Goal: Information Seeking & Learning: Learn about a topic

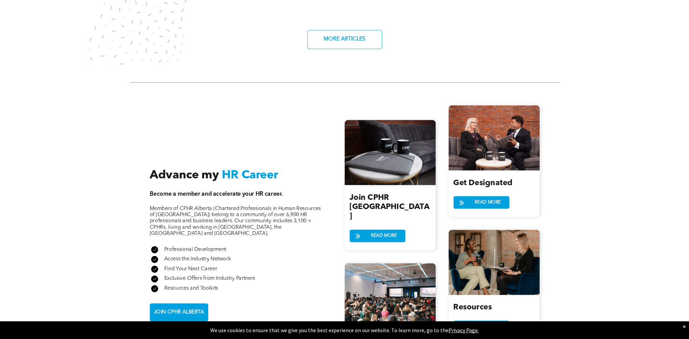
scroll to position [715, 0]
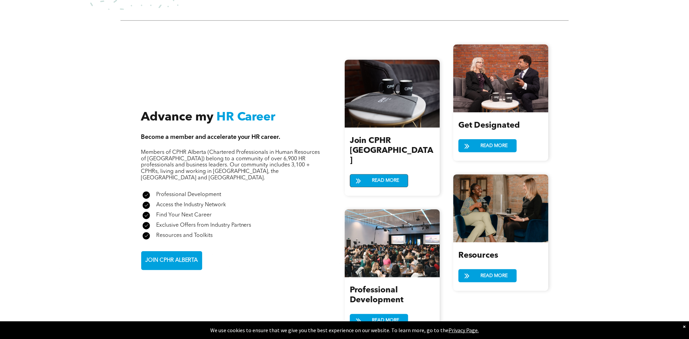
click at [380, 174] on span "READ MORE" at bounding box center [386, 180] width 32 height 13
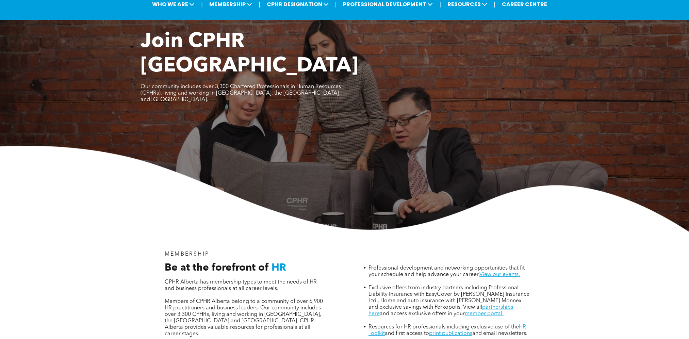
scroll to position [102, 0]
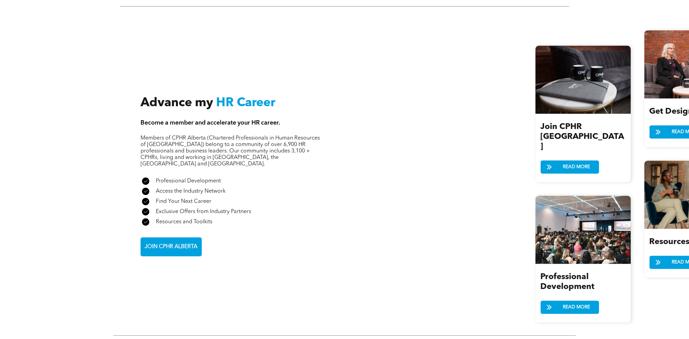
scroll to position [715, 0]
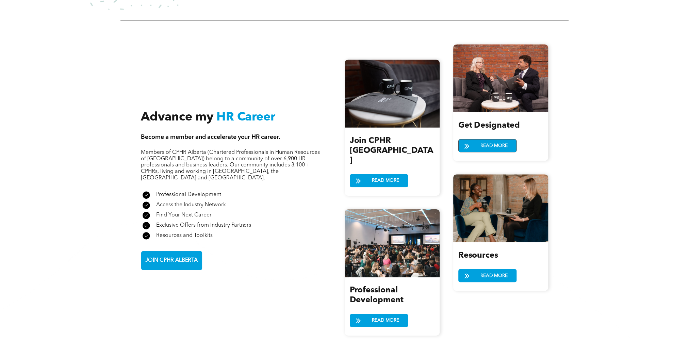
click at [485, 146] on span "READ MORE" at bounding box center [494, 145] width 32 height 13
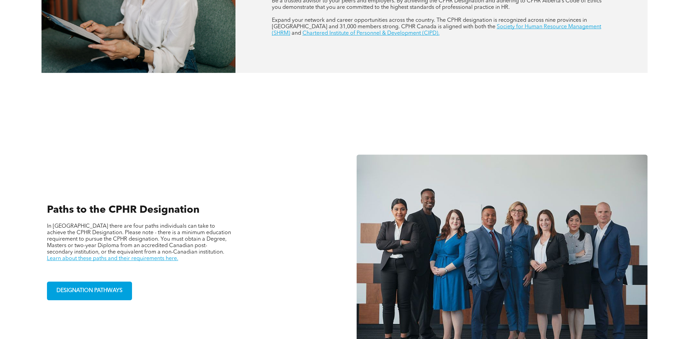
scroll to position [477, 0]
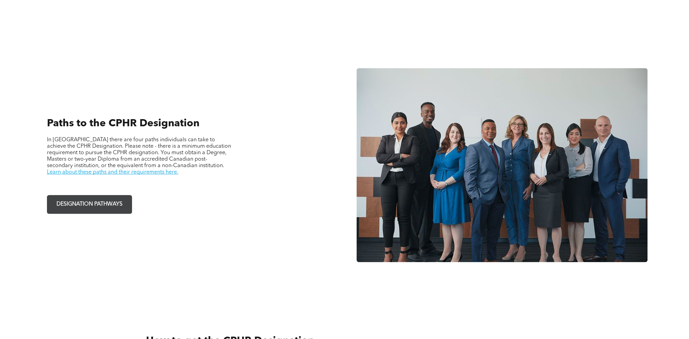
click at [100, 205] on span "DESIGNATION PATHWAYS" at bounding box center [89, 204] width 71 height 13
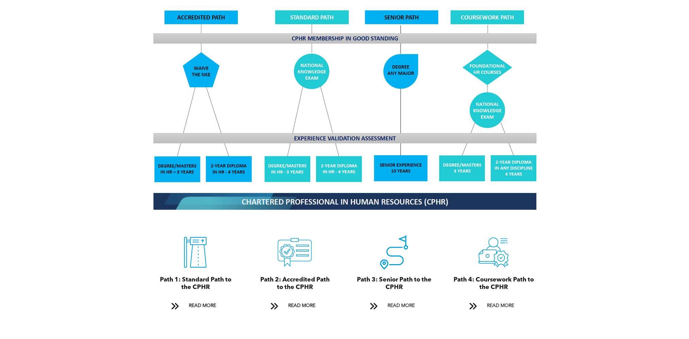
scroll to position [647, 0]
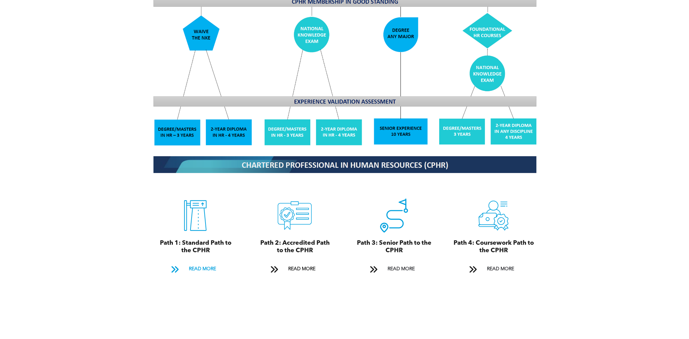
click at [197, 263] on span "READ MORE" at bounding box center [202, 269] width 32 height 13
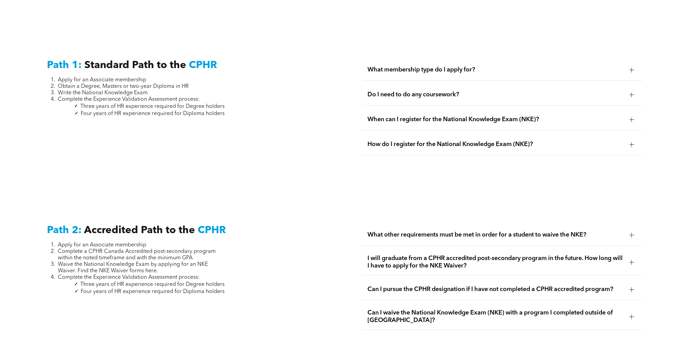
scroll to position [959, 0]
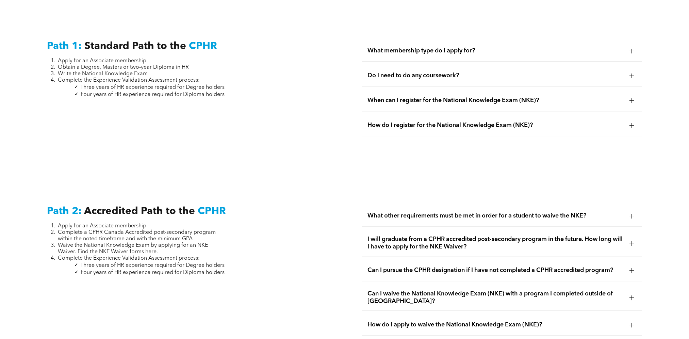
click at [395, 47] on span "What membership type do I apply for?" at bounding box center [496, 50] width 256 height 7
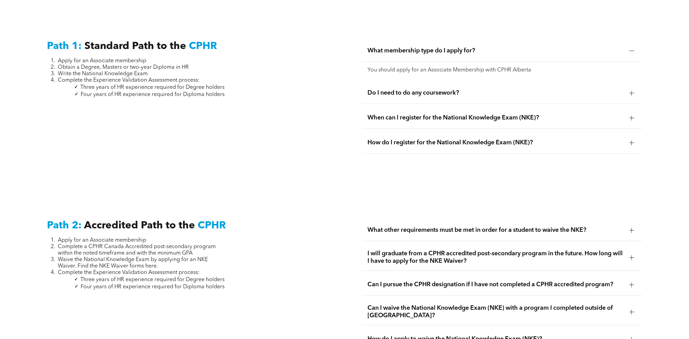
click at [383, 89] on span "Do I need to do any coursework?" at bounding box center [496, 92] width 256 height 7
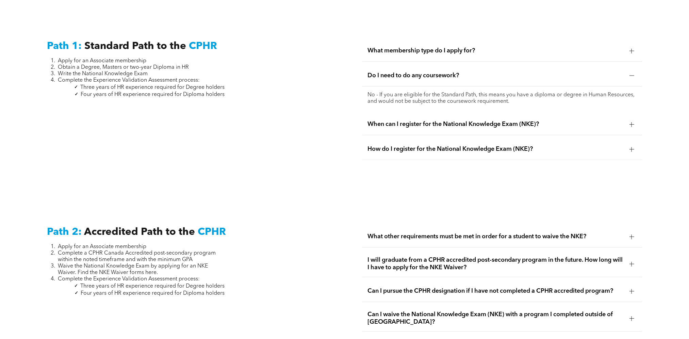
click at [410, 121] on span "When can I register for the National Knowledge Exam (NKE)?" at bounding box center [496, 124] width 256 height 7
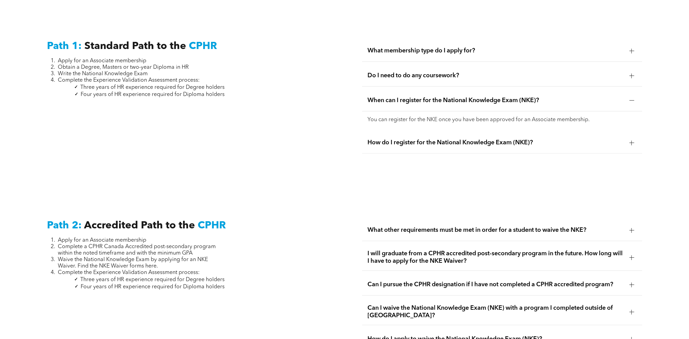
click at [414, 139] on span "How do I register for the National Knowledge Exam (NKE)?" at bounding box center [496, 142] width 256 height 7
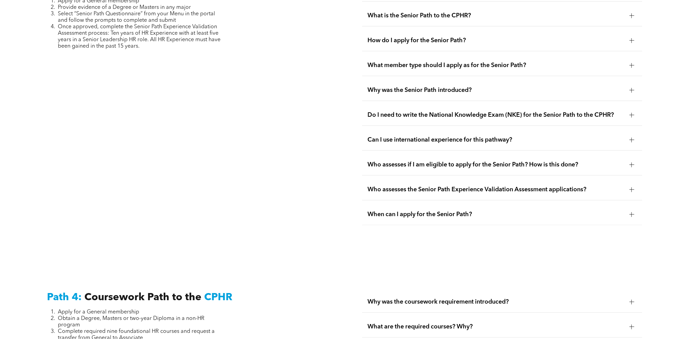
scroll to position [1878, 0]
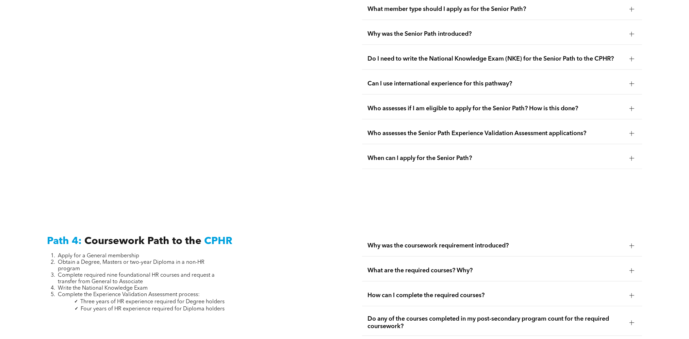
click at [446, 267] on span "What are the required courses? Why?" at bounding box center [496, 270] width 256 height 7
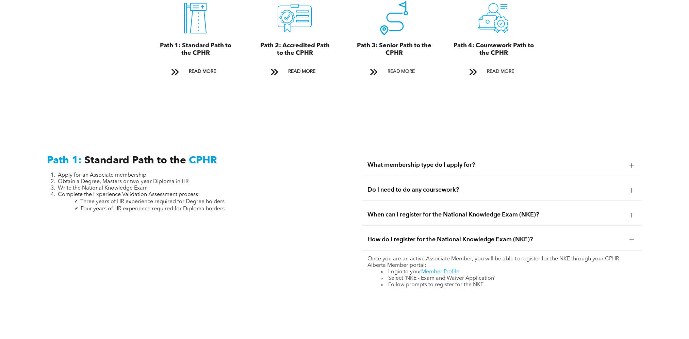
scroll to position [788, 0]
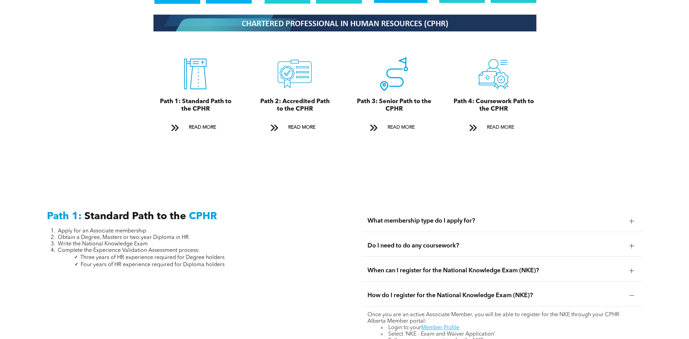
click at [426, 217] on span "What membership type do I apply for?" at bounding box center [496, 220] width 256 height 7
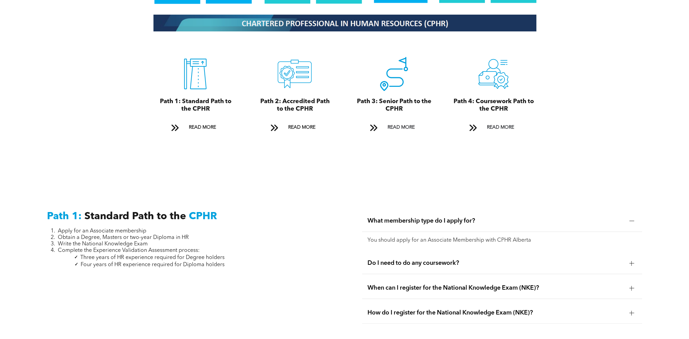
click at [429, 237] on p "You should apply for an Associate Membership with CPHR Alberta" at bounding box center [502, 240] width 269 height 6
drag, startPoint x: 428, startPoint y: 232, endPoint x: 540, endPoint y: 233, distance: 111.3
click at [540, 237] on p "You should apply for an Associate Membership with CPHR Alberta" at bounding box center [502, 240] width 269 height 6
copy p "Associate Membership with CPHR Alberta"
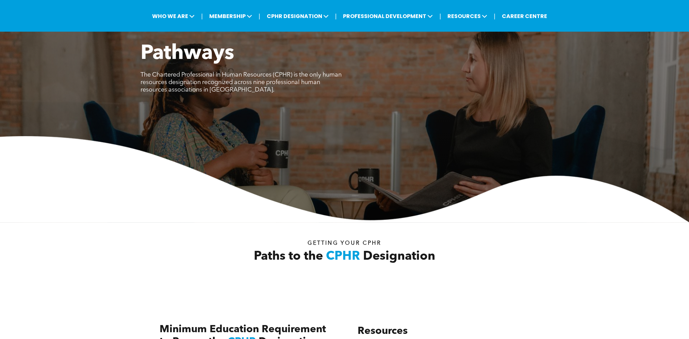
scroll to position [0, 0]
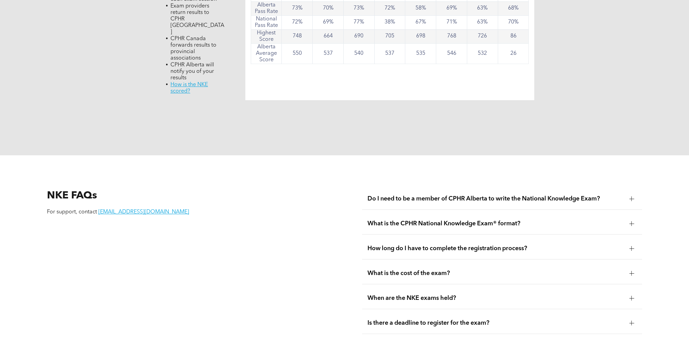
scroll to position [851, 0]
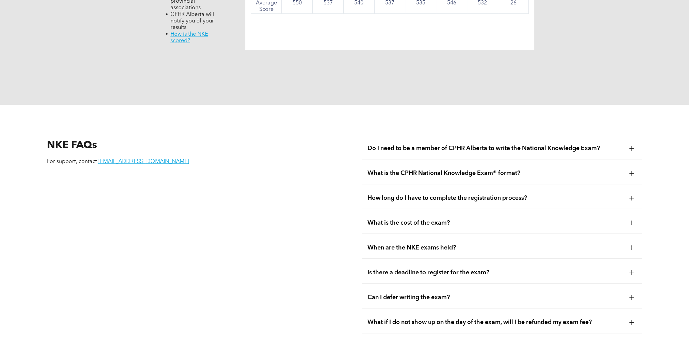
click at [430, 219] on span "What is the cost of the exam?" at bounding box center [496, 222] width 256 height 7
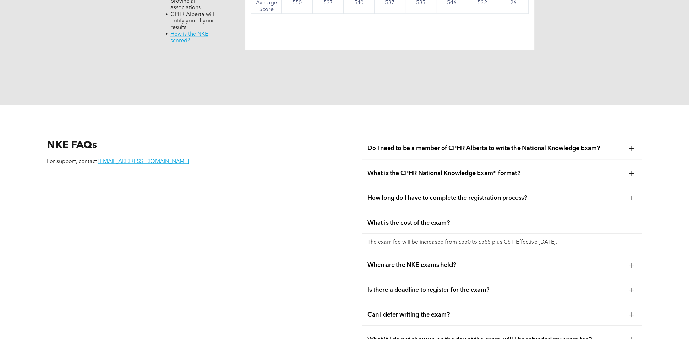
click at [406, 286] on span "Is there a deadline to register for the exam?" at bounding box center [496, 289] width 256 height 7
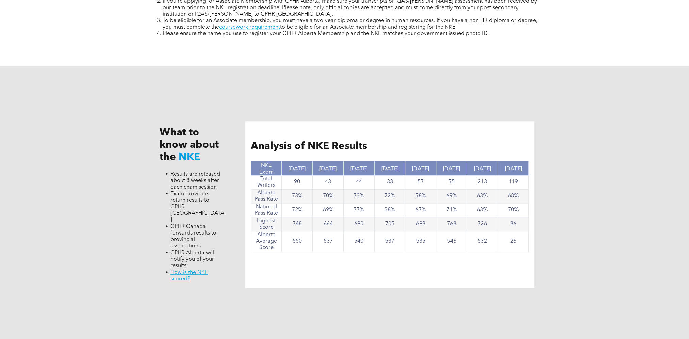
scroll to position [443, 0]
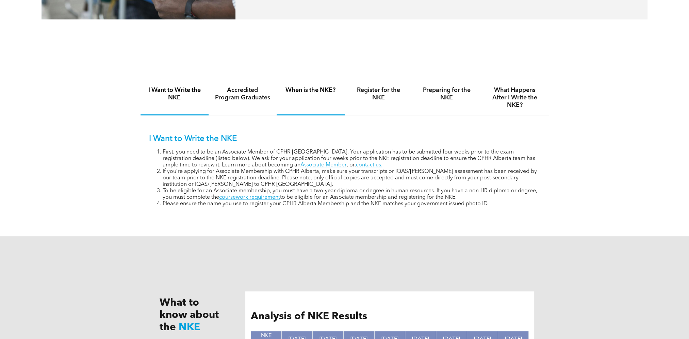
click at [308, 92] on h4 "When is the NKE?" at bounding box center [311, 89] width 56 height 7
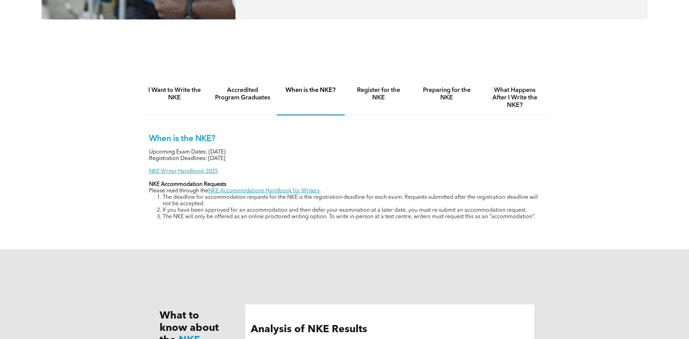
click at [319, 91] on h4 "When is the NKE?" at bounding box center [311, 89] width 56 height 7
click at [515, 97] on h4 "What Happens After I Write the NKE?" at bounding box center [515, 97] width 56 height 22
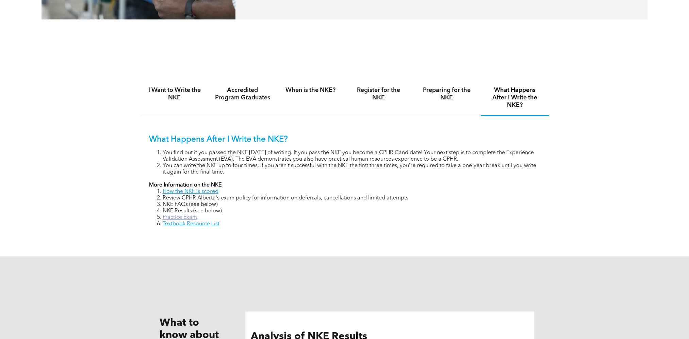
click at [182, 216] on link "Practice Exam" at bounding box center [180, 217] width 34 height 5
